Goal: Task Accomplishment & Management: Use online tool/utility

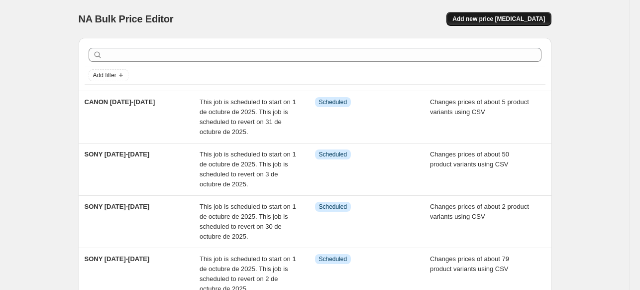
click at [492, 12] on button "Add new price [MEDICAL_DATA]" at bounding box center [498, 19] width 105 height 14
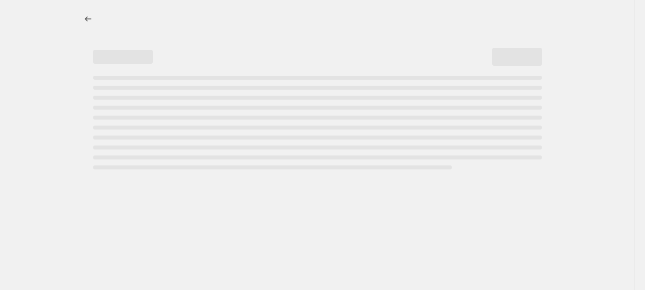
select select "percentage"
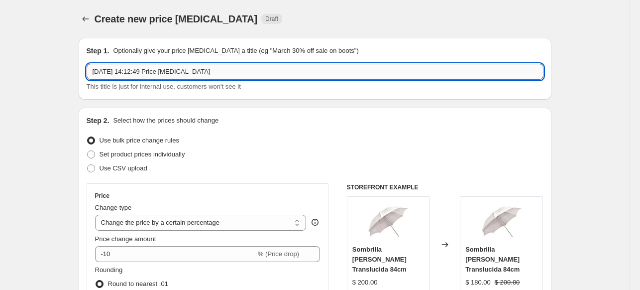
click at [231, 78] on input "[DATE] 14:12:49 Price [MEDICAL_DATA]" at bounding box center [315, 72] width 457 height 16
type input "Canon octubre"
click at [137, 177] on div "Step 2. Select how the prices should change Use bulk price change rules Set pro…" at bounding box center [315, 281] width 457 height 333
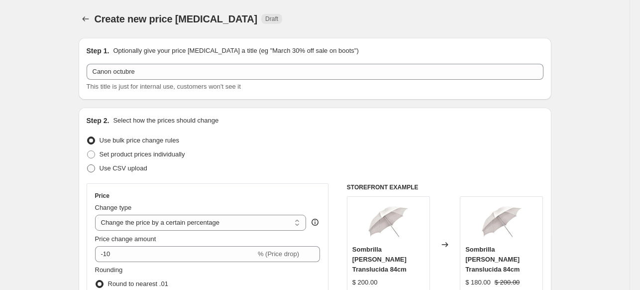
click at [137, 170] on span "Use CSV upload" at bounding box center [124, 167] width 48 height 7
click at [88, 165] on input "Use CSV upload" at bounding box center [87, 164] width 0 height 0
radio input "true"
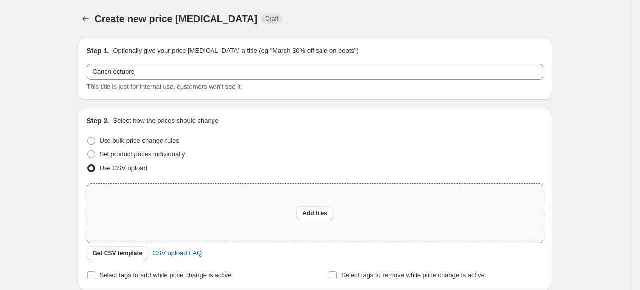
click at [204, 207] on div "Add files" at bounding box center [315, 213] width 456 height 59
type input "C:\fakepath\Canon octubre - csv_template_user_18617.csv"
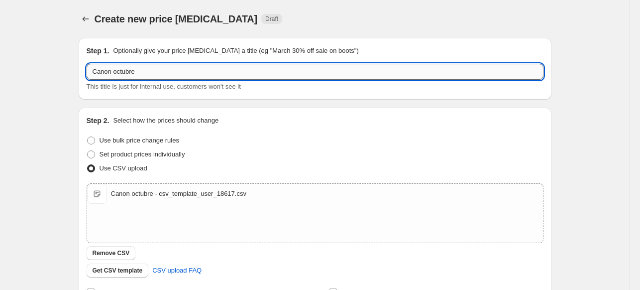
click at [161, 78] on input "Canon octubre" at bounding box center [315, 72] width 457 height 16
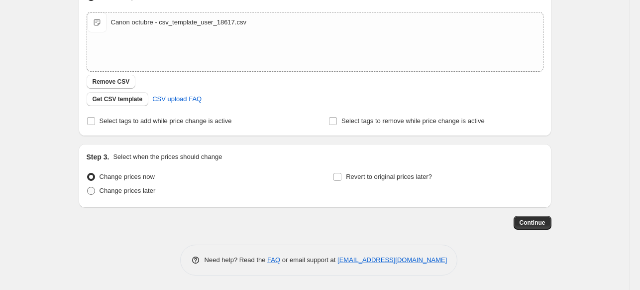
type input "CANON OCT"
click at [141, 197] on label "Change prices later" at bounding box center [121, 191] width 69 height 14
click at [88, 187] on input "Change prices later" at bounding box center [87, 187] width 0 height 0
radio input "true"
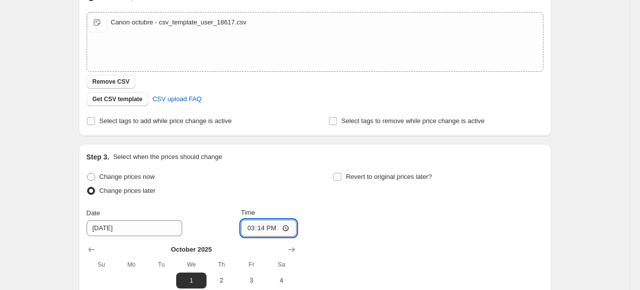
click at [243, 220] on input "15:14" at bounding box center [269, 227] width 56 height 17
type input "09:00"
click at [361, 182] on label "Revert to original prices later?" at bounding box center [382, 177] width 99 height 14
click at [341, 181] on input "Revert to original prices later?" at bounding box center [337, 177] width 8 height 8
checkbox input "true"
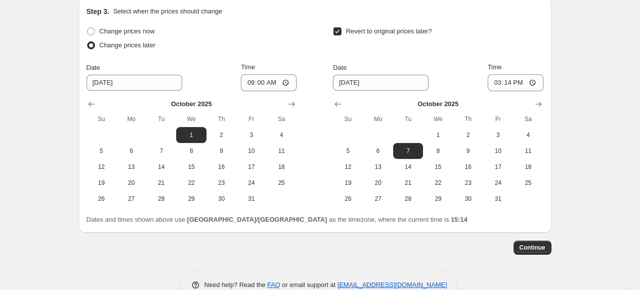
scroll to position [322, 0]
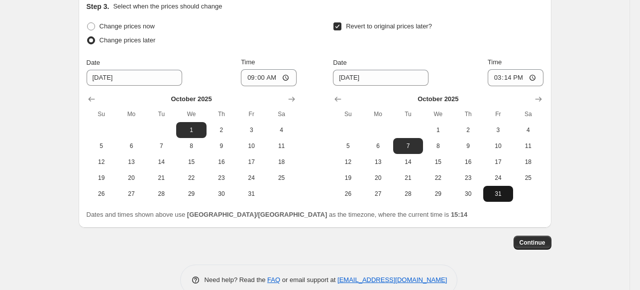
click at [498, 192] on span "31" at bounding box center [498, 194] width 22 height 8
type input "[DATE]"
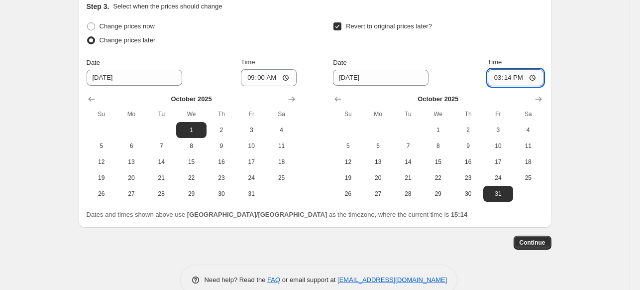
click at [493, 83] on input "15:14" at bounding box center [516, 77] width 56 height 17
type input "23:59"
click at [543, 243] on span "Continue" at bounding box center [533, 242] width 26 height 8
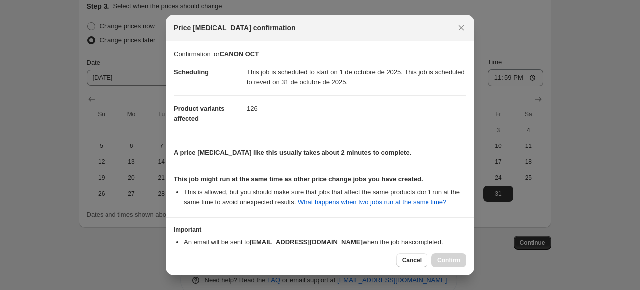
scroll to position [64, 0]
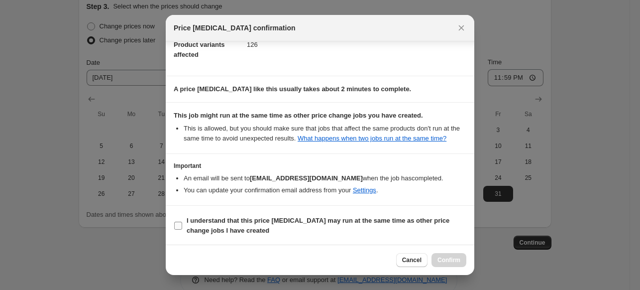
click at [374, 218] on b "I understand that this price [MEDICAL_DATA] may run at the same time as other p…" at bounding box center [318, 225] width 263 height 17
click at [182, 221] on input "I understand that this price [MEDICAL_DATA] may run at the same time as other p…" at bounding box center [178, 225] width 8 height 8
checkbox input "true"
click at [455, 260] on span "Confirm" at bounding box center [448, 260] width 23 height 8
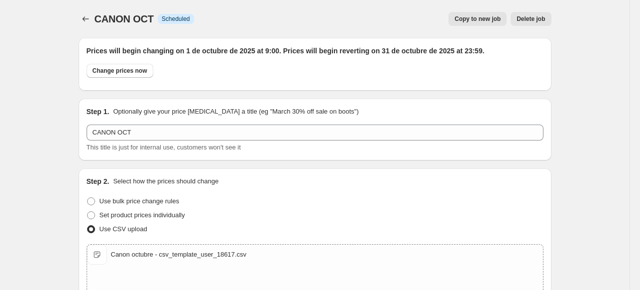
scroll to position [322, 0]
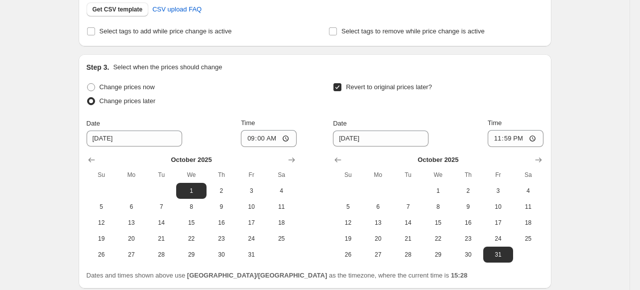
click at [68, 91] on div "CANON OCT. This page is ready CANON OCT Info Scheduled Copy to new job Delete j…" at bounding box center [315, 24] width 630 height 692
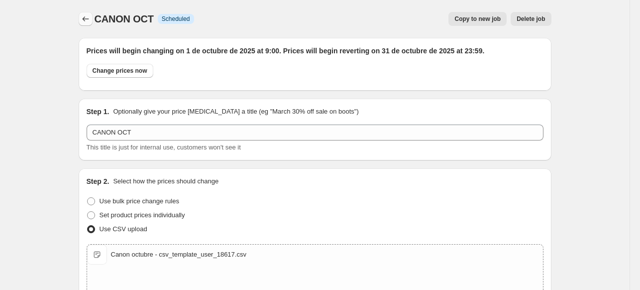
click at [84, 17] on icon "Price change jobs" at bounding box center [86, 19] width 10 height 10
